Goal: Task Accomplishment & Management: Use online tool/utility

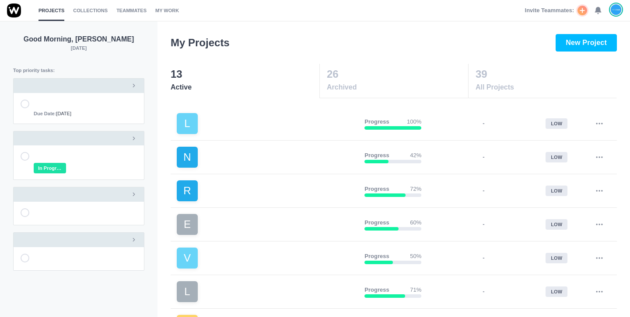
click at [599, 8] on use at bounding box center [598, 10] width 6 height 7
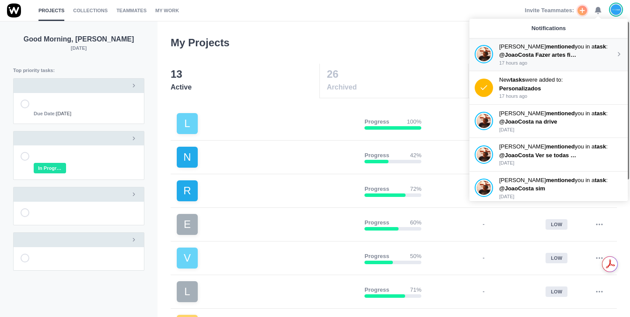
click at [564, 49] on strong "mentioned" at bounding box center [560, 46] width 29 height 7
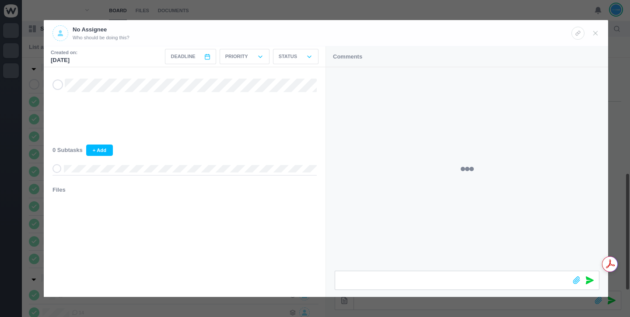
scroll to position [229, 0]
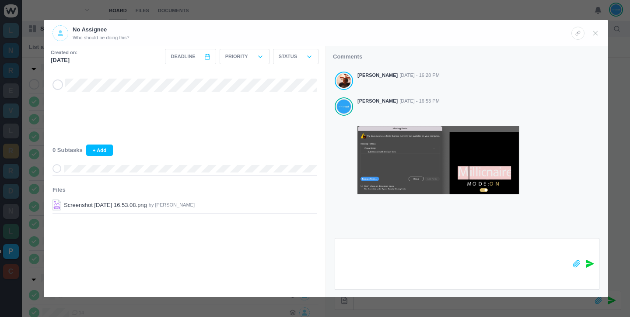
click at [319, 285] on section "Created on: [DATE] Deadline < [DATE] > Sun Mon Tue Wed Thu Fri Sat 1 2 3 4 5 6 …" at bounding box center [326, 171] width 564 height 251
click at [330, 284] on div at bounding box center [467, 267] width 282 height 59
click at [321, 265] on section "Created on: [DATE] Deadline < [DATE] > Sun Mon Tue Wed Thu Fri Sat 1 2 3 4 5 6 …" at bounding box center [326, 171] width 564 height 251
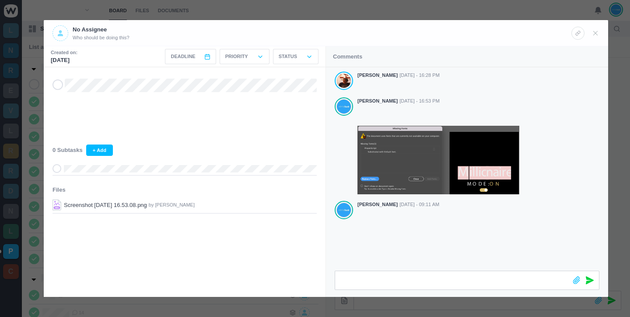
click at [465, 13] on div at bounding box center [315, 158] width 630 height 317
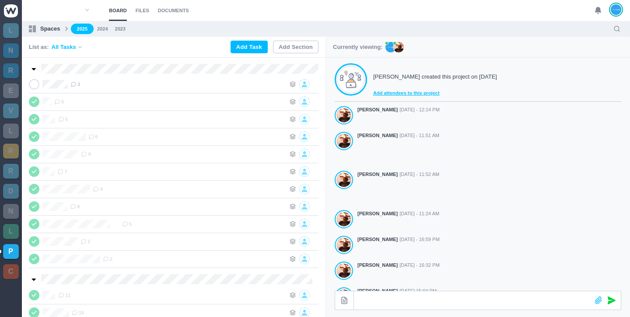
scroll to position [229, 0]
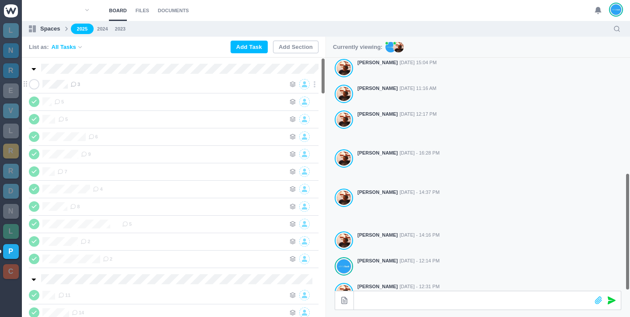
click at [79, 83] on span "3" at bounding box center [75, 84] width 10 height 7
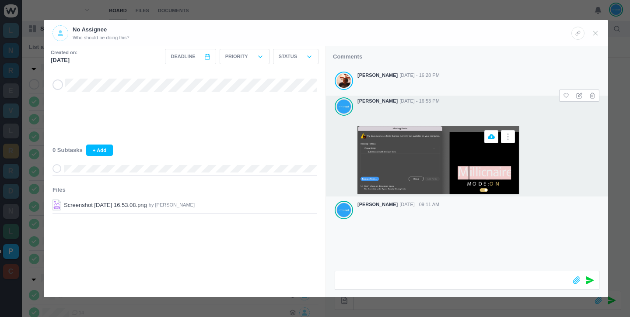
click at [433, 150] on img at bounding box center [438, 160] width 162 height 69
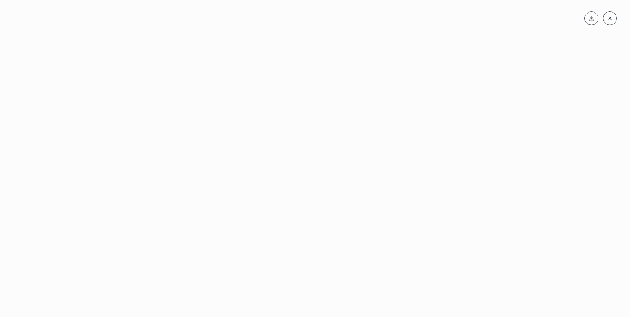
click at [629, 51] on div at bounding box center [315, 173] width 630 height 290
click at [613, 24] on li at bounding box center [610, 18] width 14 height 14
click at [604, 20] on span at bounding box center [610, 18] width 14 height 14
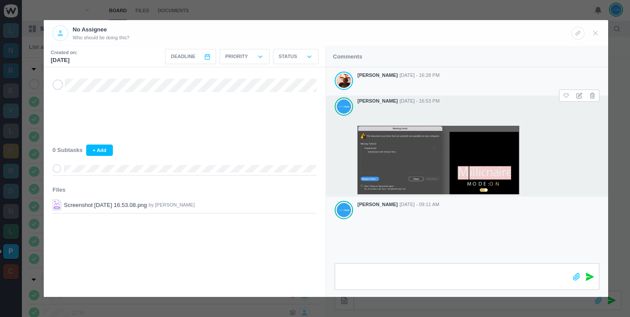
click at [590, 273] on icon at bounding box center [590, 277] width 8 height 8
